Goal: Find specific page/section: Find specific page/section

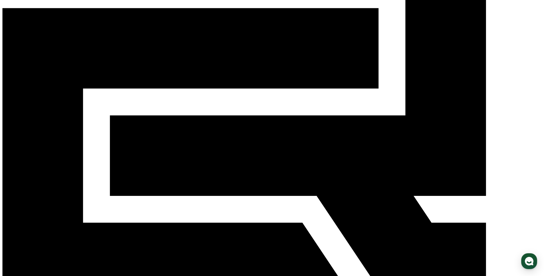
scroll to position [110, 0]
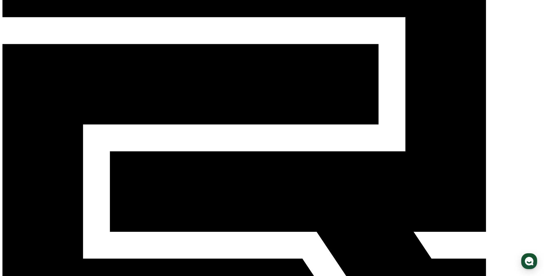
scroll to position [72, 0]
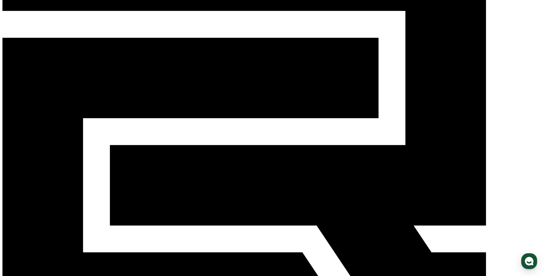
type input "*"
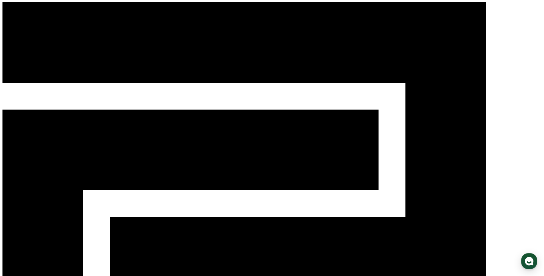
type input "******"
